Goal: Find specific page/section: Find specific page/section

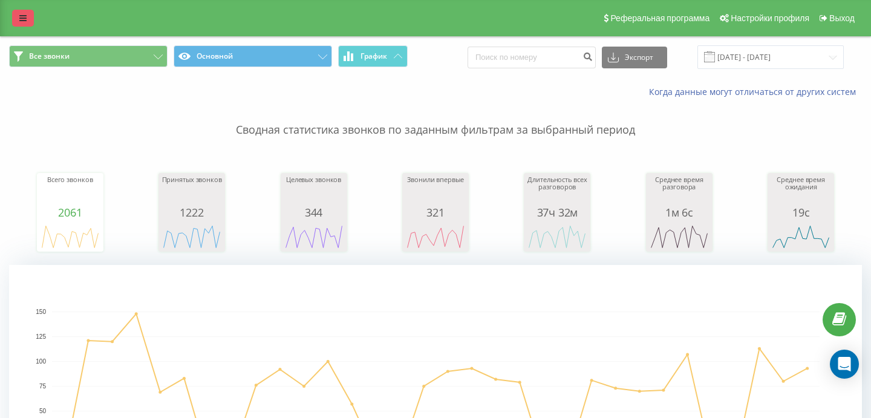
click at [25, 15] on icon at bounding box center [22, 18] width 7 height 8
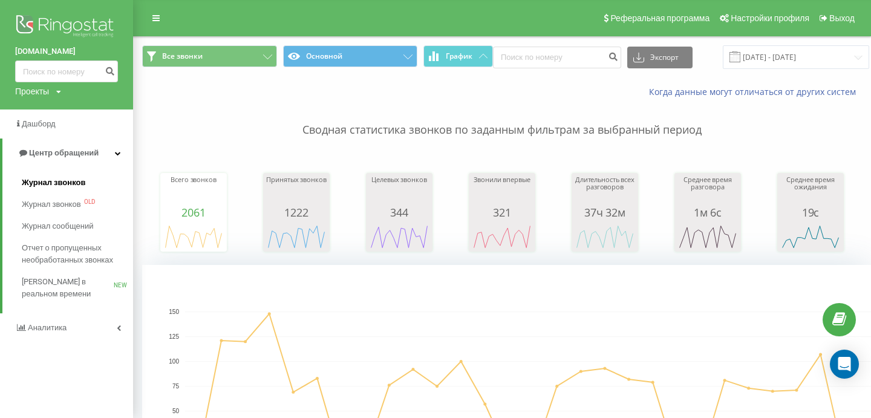
click at [57, 178] on span "Журнал звонков" at bounding box center [53, 183] width 63 height 12
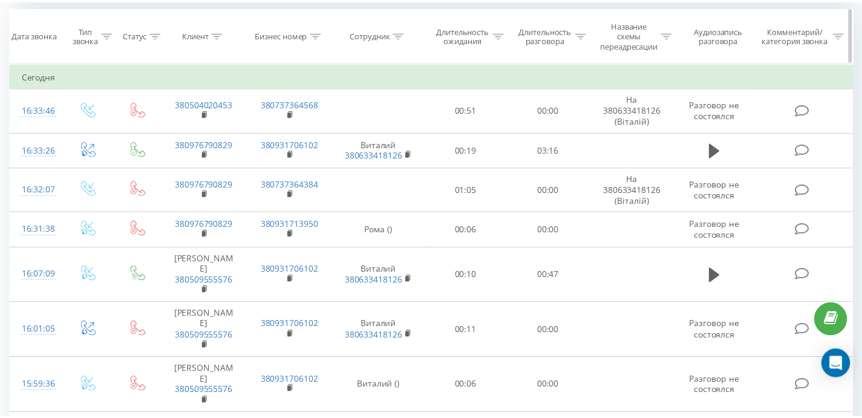
scroll to position [544, 0]
